Goal: Task Accomplishment & Management: Complete application form

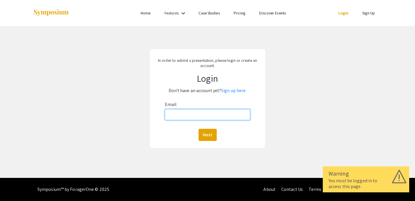
click at [182, 113] on input "Email:" at bounding box center [208, 114] width 86 height 11
type input "[EMAIL_ADDRESS][DOMAIN_NAME]"
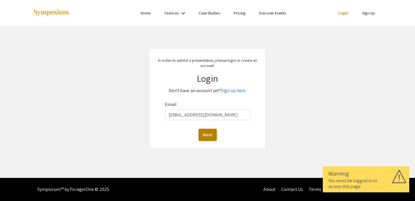
click at [204, 139] on button "Next" at bounding box center [208, 135] width 18 height 12
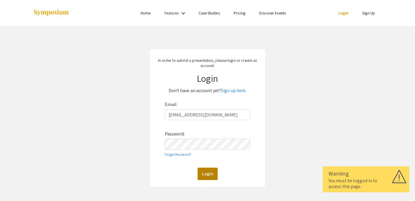
click at [203, 179] on button "Login" at bounding box center [208, 173] width 20 height 12
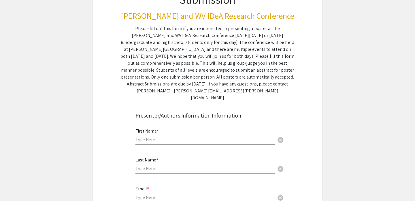
scroll to position [73, 0]
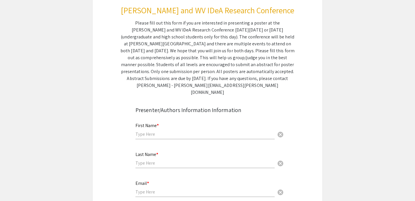
click at [193, 131] on input "text" at bounding box center [204, 134] width 139 height 6
type input "[PERSON_NAME]"
type input "Yaari"
type input "[EMAIL_ADDRESS][DOMAIN_NAME]"
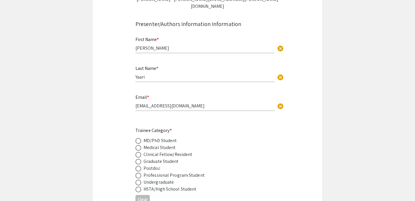
scroll to position [168, 0]
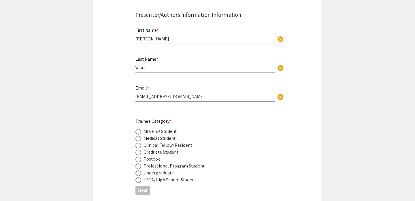
click at [141, 135] on span at bounding box center [138, 138] width 6 height 6
click at [141, 135] on input "radio" at bounding box center [138, 138] width 6 height 6
radio input "true"
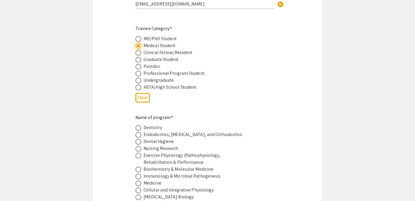
scroll to position [291, 0]
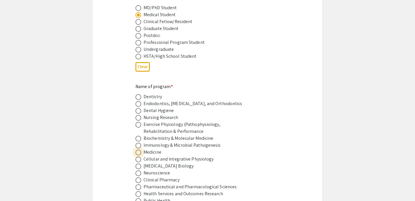
click at [138, 149] on span at bounding box center [138, 152] width 6 height 6
click at [138, 149] on input "radio" at bounding box center [138, 152] width 6 height 6
radio input "true"
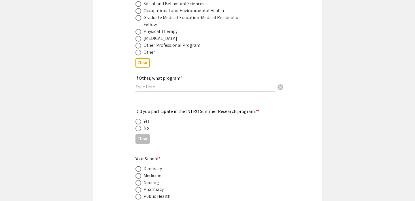
scroll to position [510, 0]
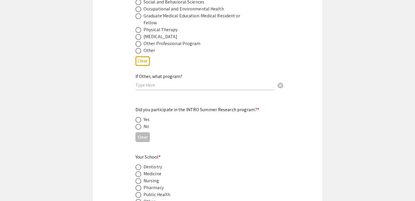
click at [139, 117] on span at bounding box center [138, 120] width 6 height 6
click at [139, 117] on input "radio" at bounding box center [138, 120] width 6 height 6
radio input "true"
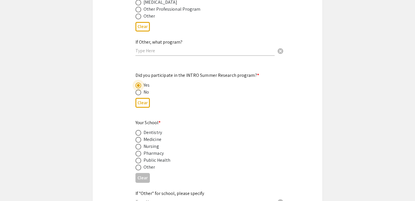
scroll to position [549, 0]
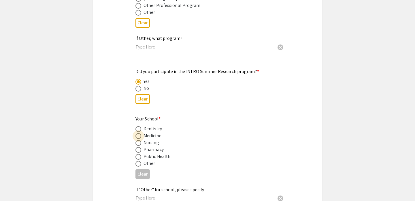
click at [136, 133] on span at bounding box center [138, 136] width 6 height 6
click at [136, 133] on input "radio" at bounding box center [138, 136] width 6 height 6
radio input "true"
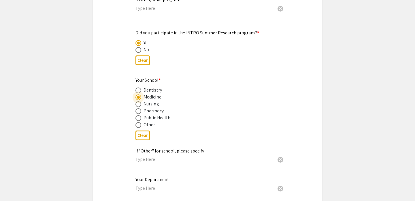
scroll to position [591, 0]
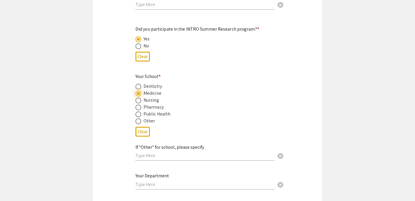
click at [156, 152] on input "text" at bounding box center [204, 155] width 139 height 6
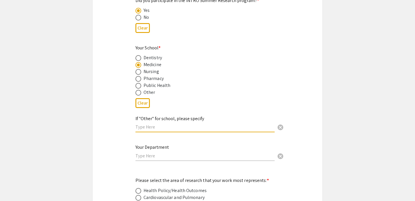
scroll to position [627, 0]
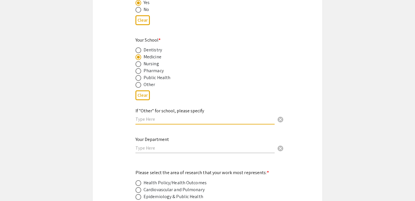
click at [156, 145] on input "text" at bounding box center [204, 148] width 139 height 6
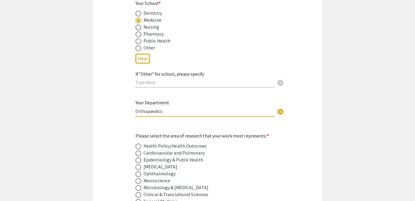
scroll to position [684, 0]
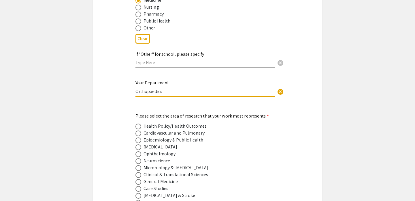
type input "Orthopaedics"
click at [161, 113] on mat-label "Please select the area of research that your work most represents: *" at bounding box center [201, 116] width 133 height 6
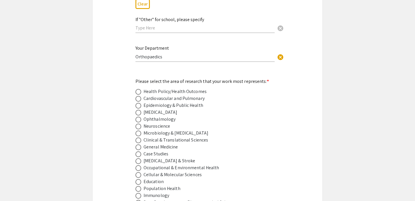
scroll to position [721, 0]
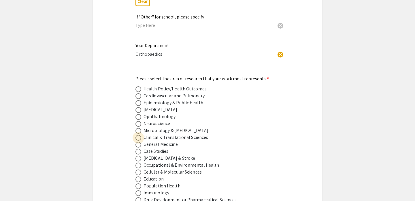
click at [137, 135] on span at bounding box center [138, 138] width 6 height 6
click at [137, 135] on input "radio" at bounding box center [138, 138] width 6 height 6
radio input "true"
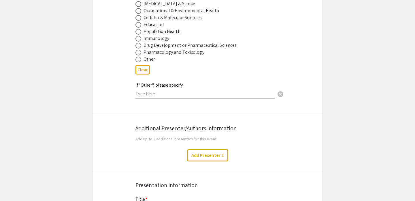
scroll to position [893, 0]
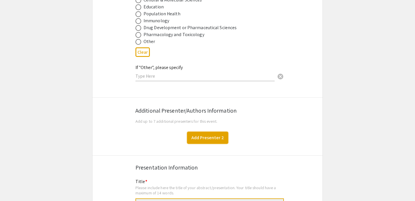
click at [204, 133] on button "Add Presenter 2" at bounding box center [207, 137] width 41 height 12
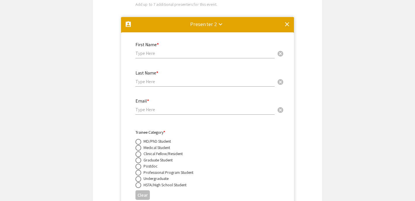
scroll to position [1009, 0]
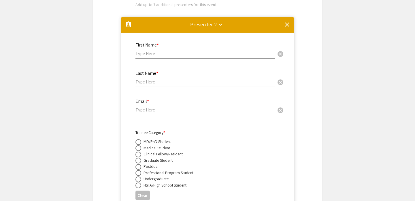
click at [183, 54] on div "First Name * cancel" at bounding box center [204, 48] width 139 height 22
type input "Hailey"
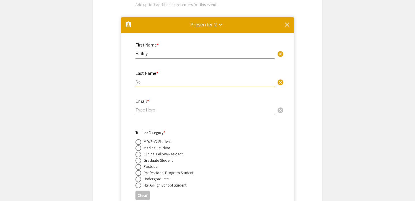
type input "N"
type input "[PERSON_NAME]"
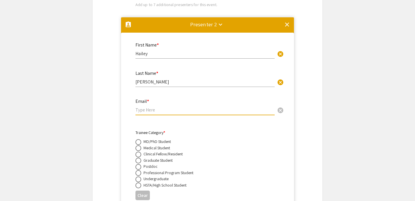
click at [154, 108] on input "email" at bounding box center [204, 110] width 139 height 6
paste input "@"
type input "@"
click at [141, 107] on input "email" at bounding box center [204, 110] width 139 height 6
click at [169, 107] on input "email" at bounding box center [204, 110] width 139 height 6
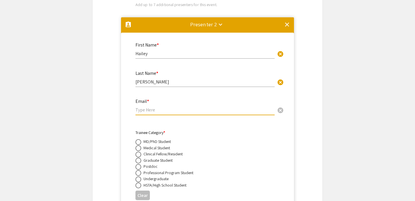
paste input "[EMAIL_ADDRESS][DOMAIN_NAME]"
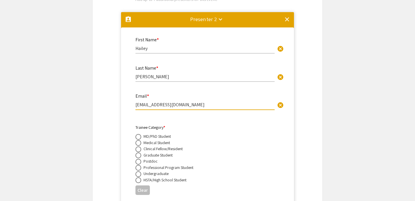
scroll to position [1023, 0]
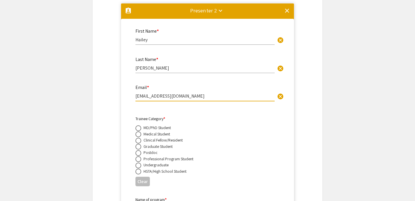
type input "[EMAIL_ADDRESS][DOMAIN_NAME]"
click at [137, 156] on span at bounding box center [138, 159] width 6 height 6
click at [137, 156] on input "radio" at bounding box center [138, 159] width 6 height 6
radio input "true"
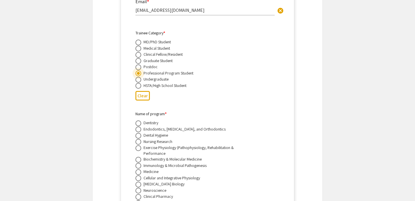
scroll to position [1110, 0]
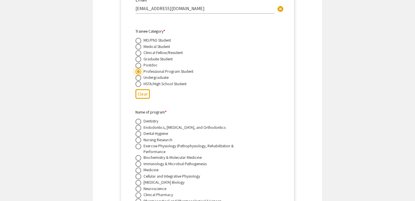
click at [136, 169] on span at bounding box center [138, 170] width 6 height 6
click at [136, 169] on input "radio" at bounding box center [138, 170] width 6 height 6
radio input "true"
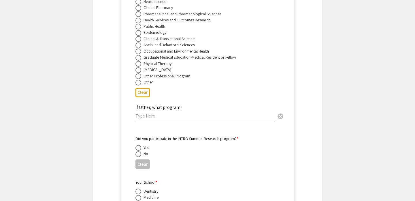
scroll to position [1301, 0]
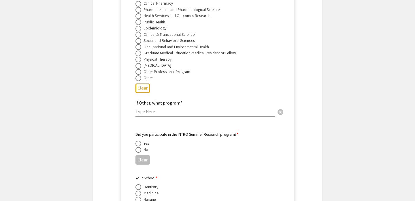
click at [140, 149] on span at bounding box center [138, 150] width 6 height 6
click at [140, 149] on input "radio" at bounding box center [138, 150] width 6 height 6
radio input "true"
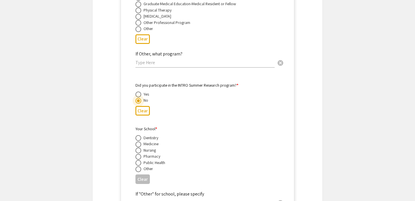
scroll to position [1356, 0]
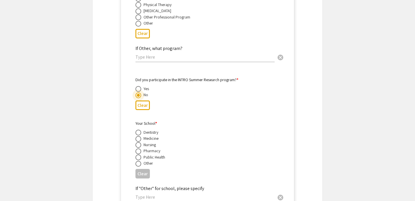
click at [139, 142] on span at bounding box center [138, 145] width 6 height 6
click at [139, 142] on input "radio" at bounding box center [138, 145] width 6 height 6
radio input "true"
click at [139, 137] on span at bounding box center [138, 139] width 6 height 6
click at [139, 137] on input "radio" at bounding box center [138, 139] width 6 height 6
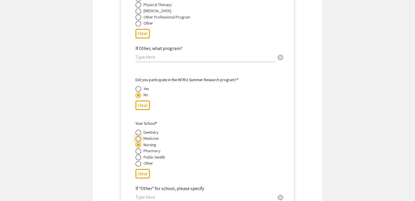
radio input "true"
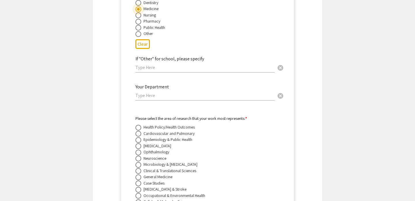
scroll to position [1499, 0]
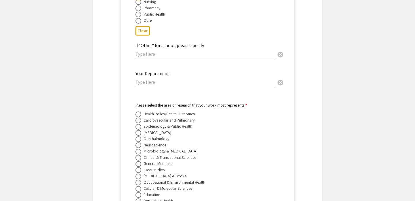
click at [165, 79] on input "text" at bounding box center [204, 82] width 139 height 6
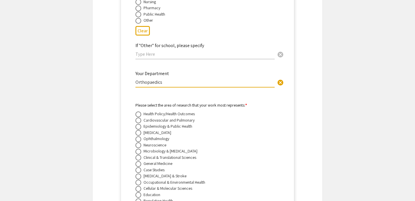
type input "Orthopaedics"
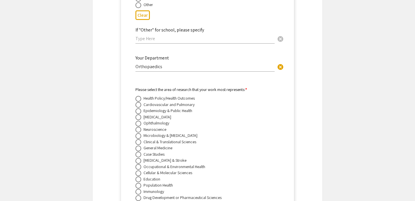
scroll to position [1515, 0]
click at [140, 139] on span at bounding box center [138, 141] width 6 height 6
click at [140, 139] on input "radio" at bounding box center [138, 141] width 6 height 6
radio input "true"
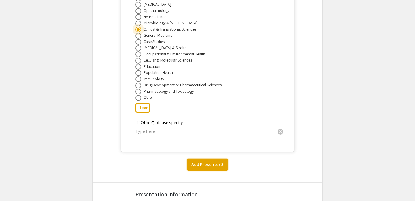
click at [216, 162] on button "Add Presenter 3" at bounding box center [207, 164] width 41 height 12
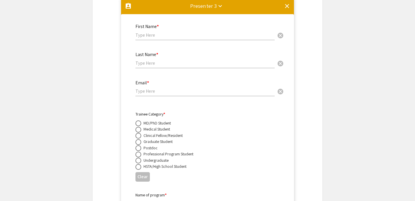
scroll to position [1786, 0]
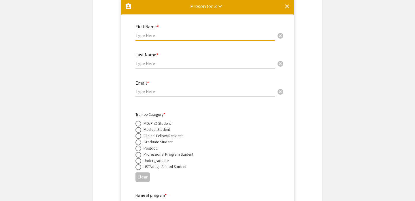
click at [174, 37] on input "text" at bounding box center [204, 35] width 139 height 6
type input "[PERSON_NAME]"
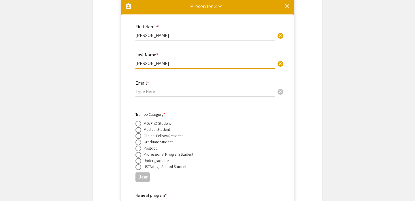
type input "[PERSON_NAME]"
click at [153, 86] on div "Email * cancel" at bounding box center [204, 86] width 139 height 22
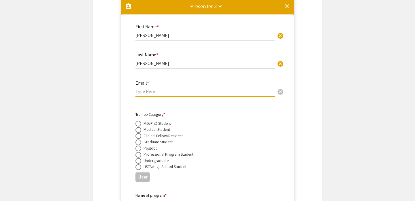
click at [152, 89] on input "email" at bounding box center [204, 91] width 139 height 6
paste input "[PERSON_NAME][EMAIL_ADDRESS][DOMAIN_NAME]"
type input "[PERSON_NAME][EMAIL_ADDRESS][DOMAIN_NAME]"
click at [139, 135] on span at bounding box center [138, 136] width 6 height 6
click at [139, 135] on input "radio" at bounding box center [138, 136] width 6 height 6
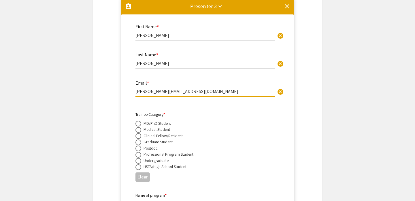
radio input "true"
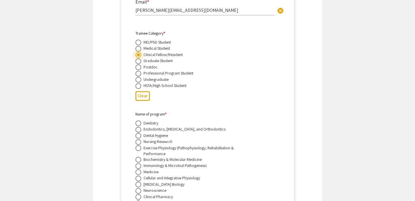
scroll to position [1873, 0]
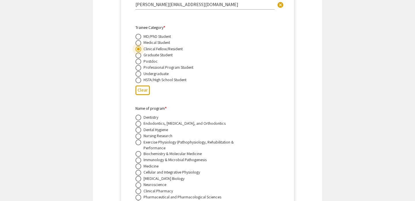
click at [138, 166] on span at bounding box center [138, 166] width 6 height 6
click at [138, 166] on input "radio" at bounding box center [138, 166] width 6 height 6
radio input "true"
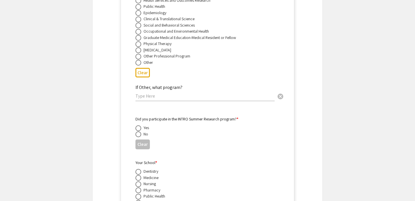
scroll to position [2079, 0]
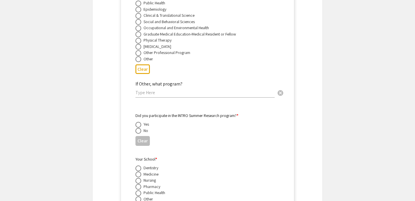
click at [138, 133] on span at bounding box center [138, 131] width 6 height 6
click at [138, 133] on input "radio" at bounding box center [138, 131] width 6 height 6
radio input "true"
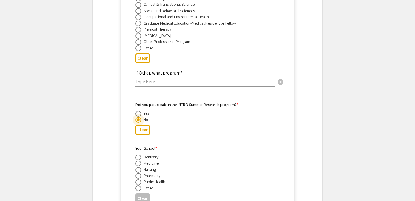
scroll to position [2090, 0]
click at [139, 162] on span at bounding box center [138, 163] width 6 height 6
click at [139, 162] on input "radio" at bounding box center [138, 163] width 6 height 6
radio input "true"
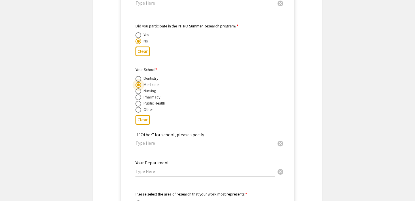
scroll to position [2182, 0]
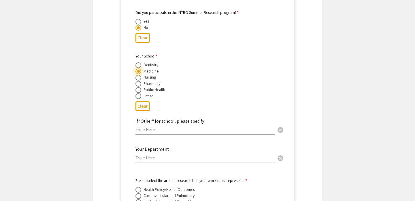
click at [155, 163] on div "Your Department cancel" at bounding box center [204, 152] width 139 height 22
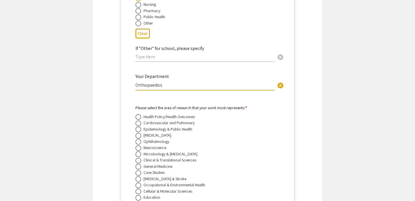
type input "Orthopaedics"
click at [139, 162] on span at bounding box center [138, 160] width 6 height 6
click at [139, 162] on input "radio" at bounding box center [138, 160] width 6 height 6
radio input "true"
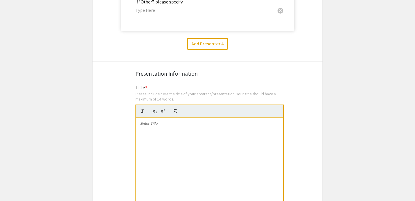
scroll to position [2507, 0]
click at [172, 130] on div at bounding box center [209, 159] width 147 height 86
paste div
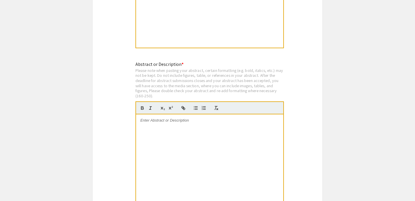
scroll to position [2686, 0]
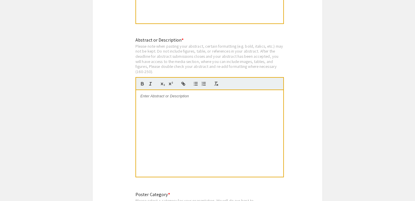
click at [162, 112] on div at bounding box center [209, 133] width 147 height 86
click at [161, 104] on div at bounding box center [209, 133] width 147 height 86
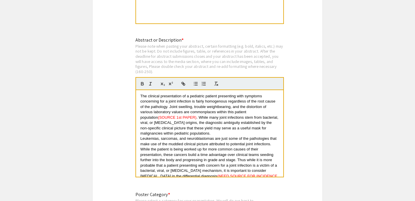
scroll to position [28, 0]
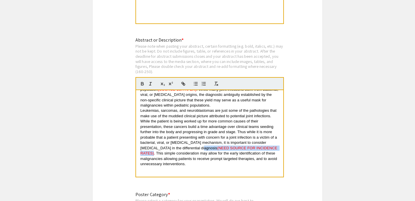
drag, startPoint x: 185, startPoint y: 150, endPoint x: 261, endPoint y: 150, distance: 75.8
click at [261, 150] on p "Leukemias, sarcomas, and neuroblastomas are just some of the pathologies that m…" at bounding box center [209, 137] width 139 height 59
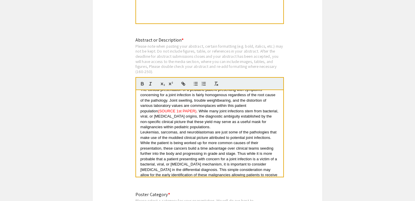
scroll to position [0, 0]
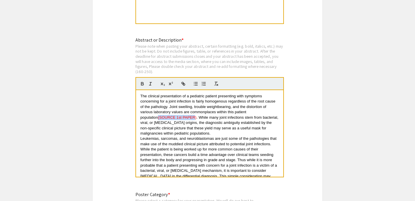
drag, startPoint x: 140, startPoint y: 118, endPoint x: 178, endPoint y: 119, distance: 37.5
click at [178, 119] on div "The clinical presentation of a pediatric patient presenting with symptoms conce…" at bounding box center [209, 133] width 147 height 86
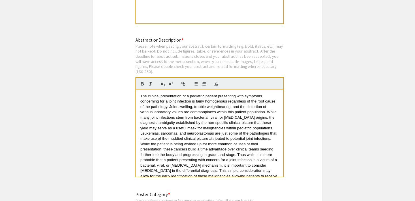
click at [227, 110] on span "The clinical presentation of a pediatric patient presenting with symptoms conce…" at bounding box center [208, 112] width 137 height 36
click at [217, 108] on span "The clinical presentation of a pediatric patient presenting with symptoms conce…" at bounding box center [208, 112] width 137 height 36
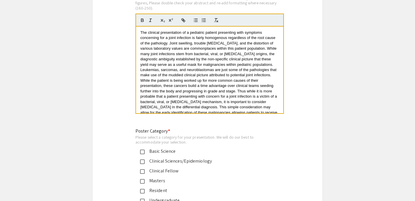
scroll to position [2750, 0]
click at [144, 162] on mat-pseudo-checkbox at bounding box center [142, 161] width 5 height 5
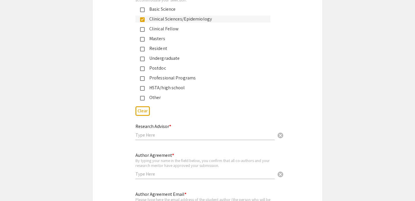
scroll to position [2893, 0]
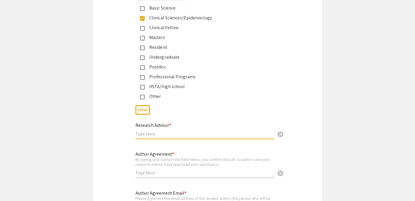
click at [190, 135] on input "text" at bounding box center [204, 134] width 139 height 6
type input "Dr. [PERSON_NAME]"
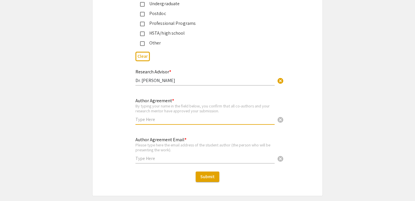
scroll to position [2951, 0]
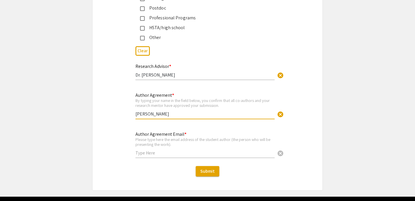
type input "[PERSON_NAME]"
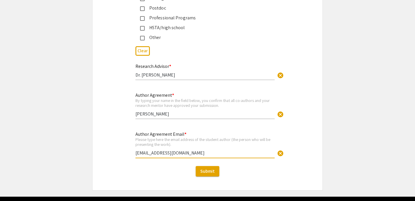
type input "[EMAIL_ADDRESS][DOMAIN_NAME]"
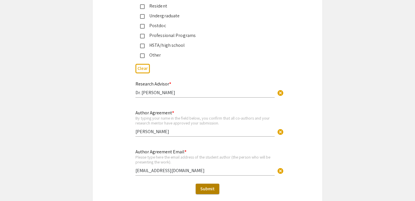
scroll to position [2936, 0]
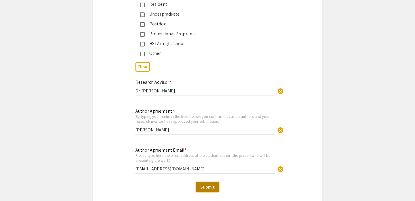
click at [210, 189] on span "Submit" at bounding box center [207, 187] width 14 height 6
